Goal: Check status

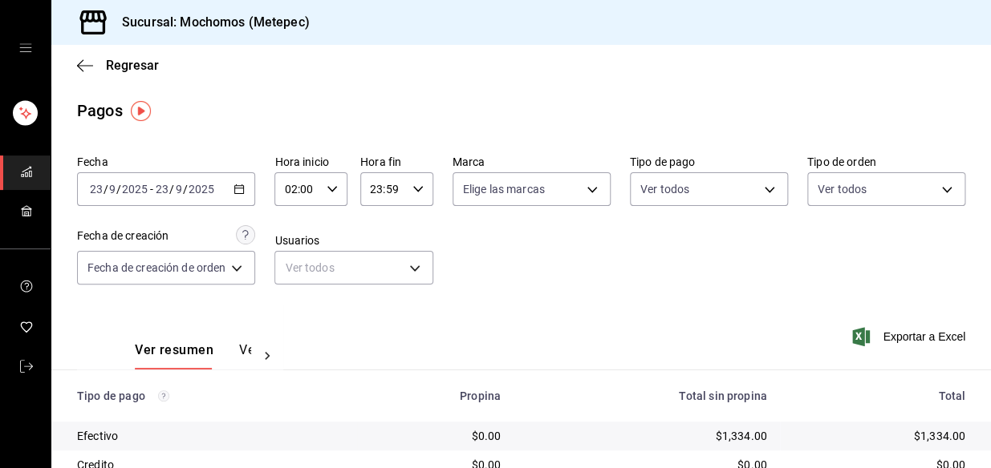
scroll to position [72, 0]
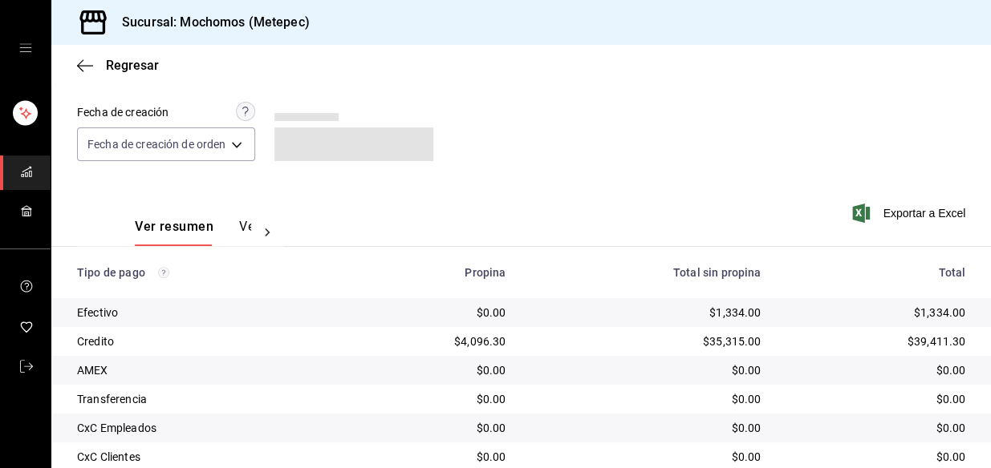
scroll to position [269, 0]
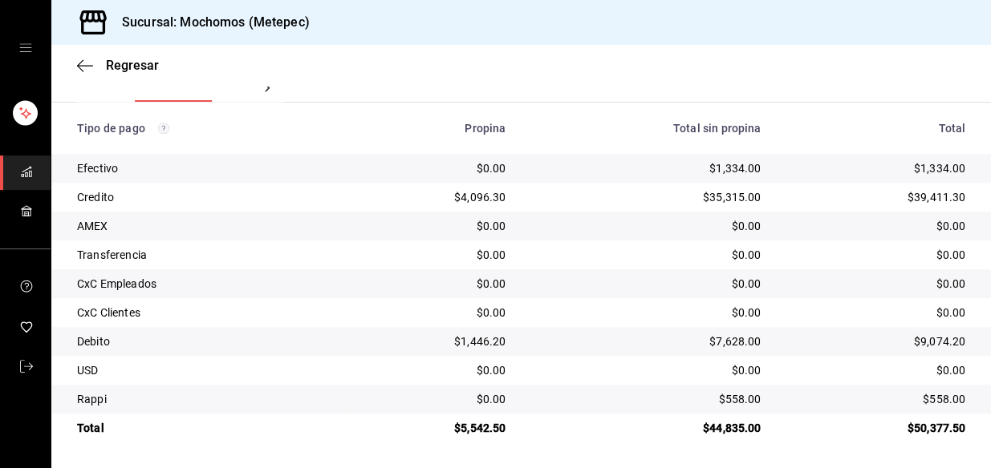
click at [488, 433] on div "$5,542.50" at bounding box center [432, 428] width 148 height 16
click at [261, 80] on div "Regresar" at bounding box center [520, 65] width 939 height 41
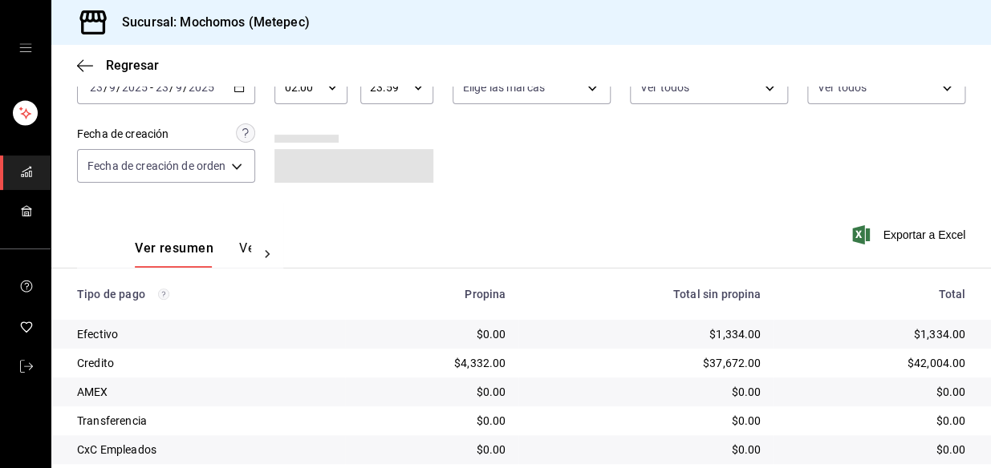
scroll to position [269, 0]
